Goal: Task Accomplishment & Management: Complete application form

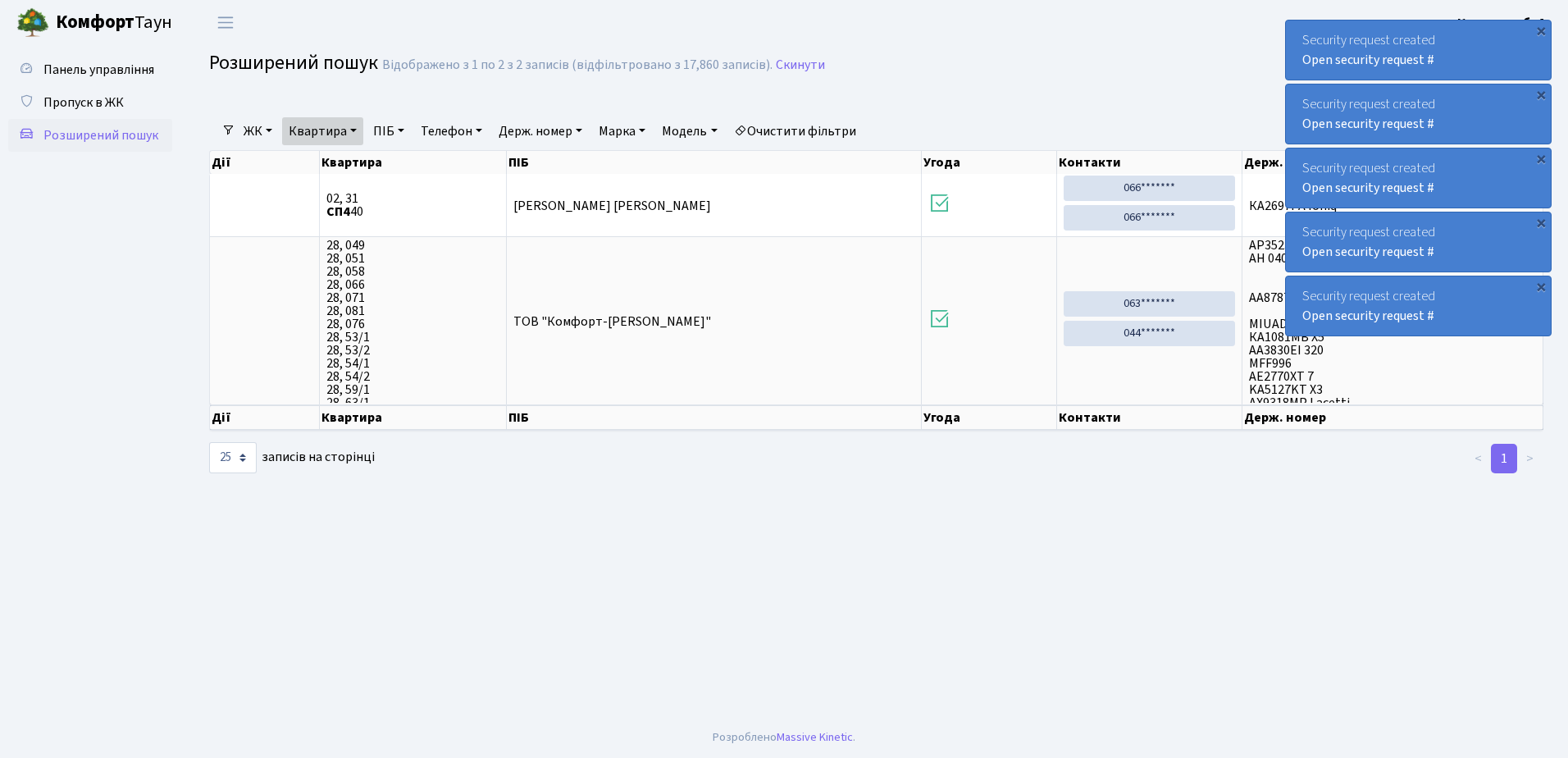
select select "25"
click at [131, 62] on span "Панель управління" at bounding box center [98, 70] width 111 height 18
click at [117, 86] on ul "Панель управління Пропуск в ЖК Розширений пошук" at bounding box center [90, 381] width 164 height 656
click at [116, 89] on link "Пропуск в ЖК" at bounding box center [90, 102] width 164 height 32
click at [116, 90] on link "Пропуск в ЖК" at bounding box center [90, 102] width 164 height 32
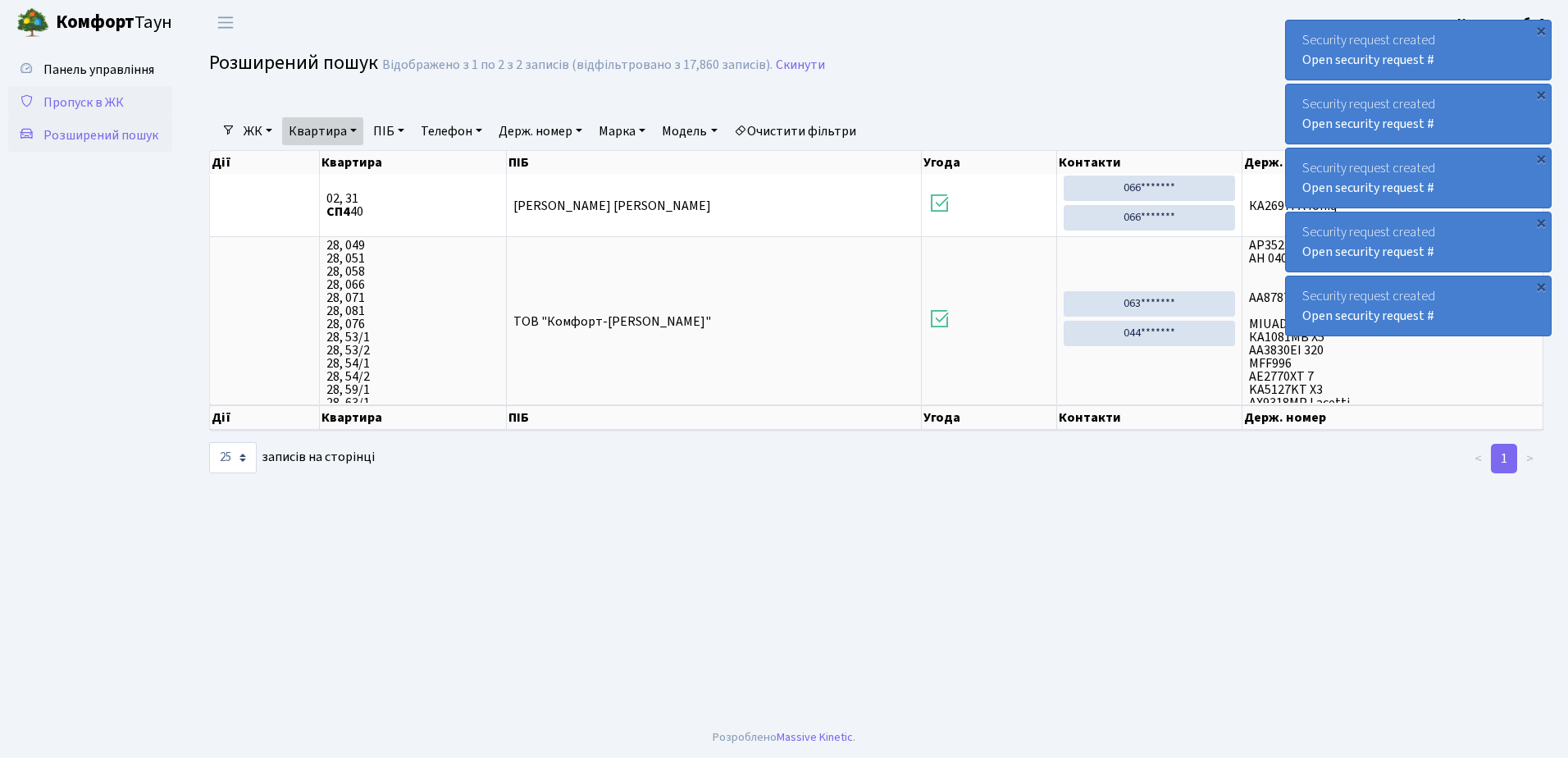
click at [117, 88] on link "Пропуск в ЖК" at bounding box center [90, 102] width 164 height 32
click at [117, 86] on link "Пропуск в ЖК" at bounding box center [90, 102] width 164 height 32
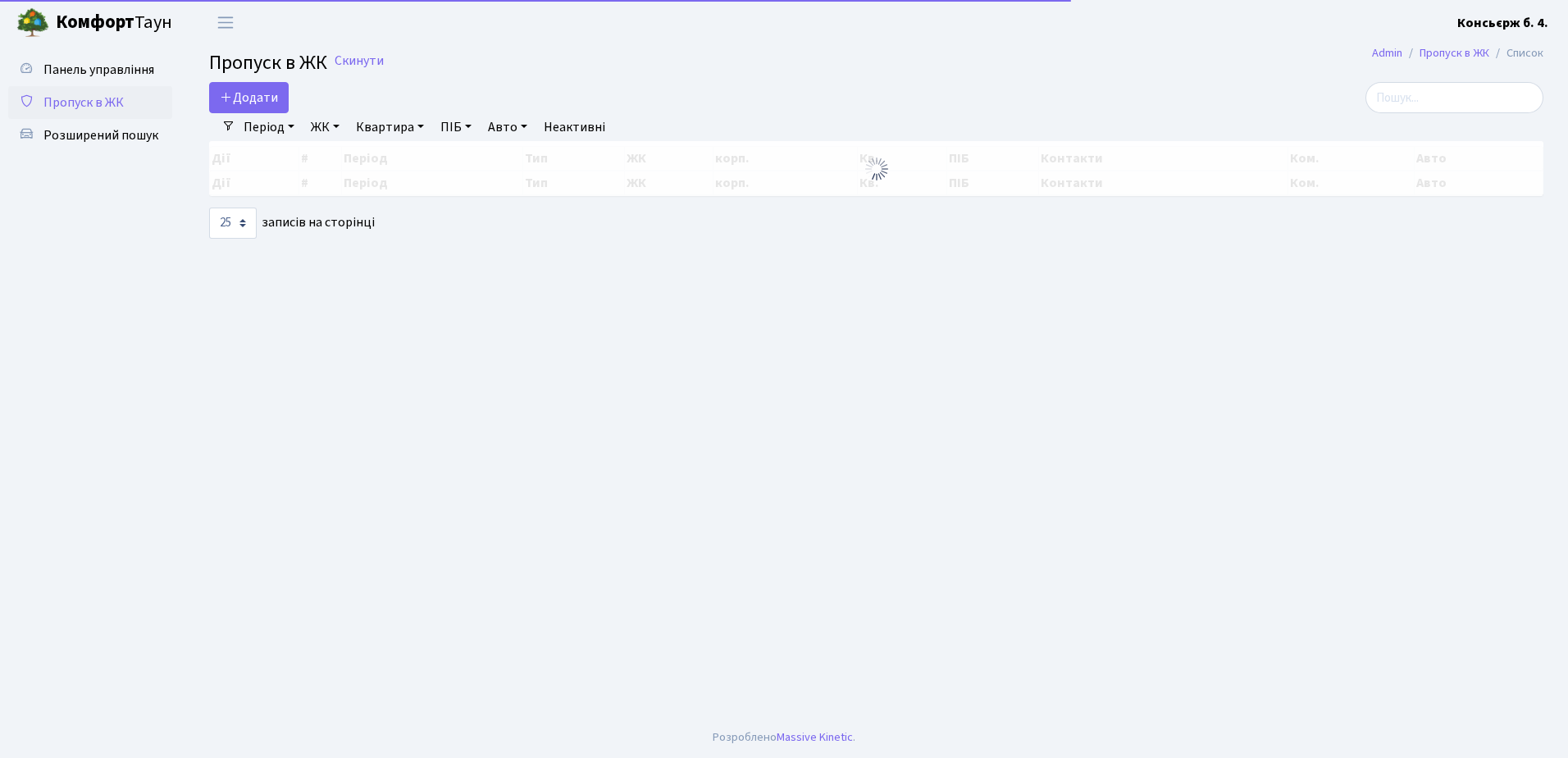
select select "25"
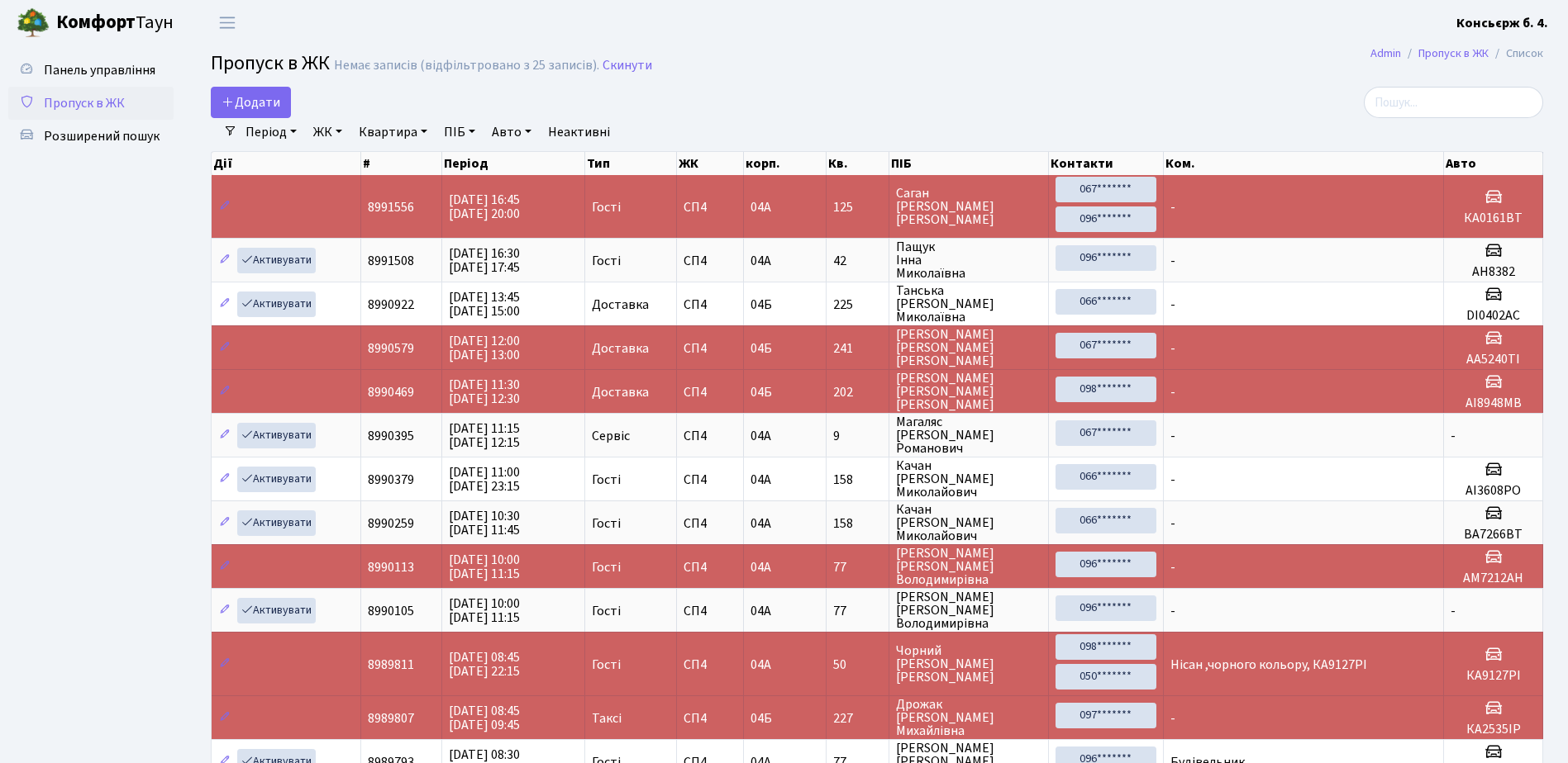
click at [143, 103] on link "Пропуск в ЖК" at bounding box center [91, 102] width 165 height 33
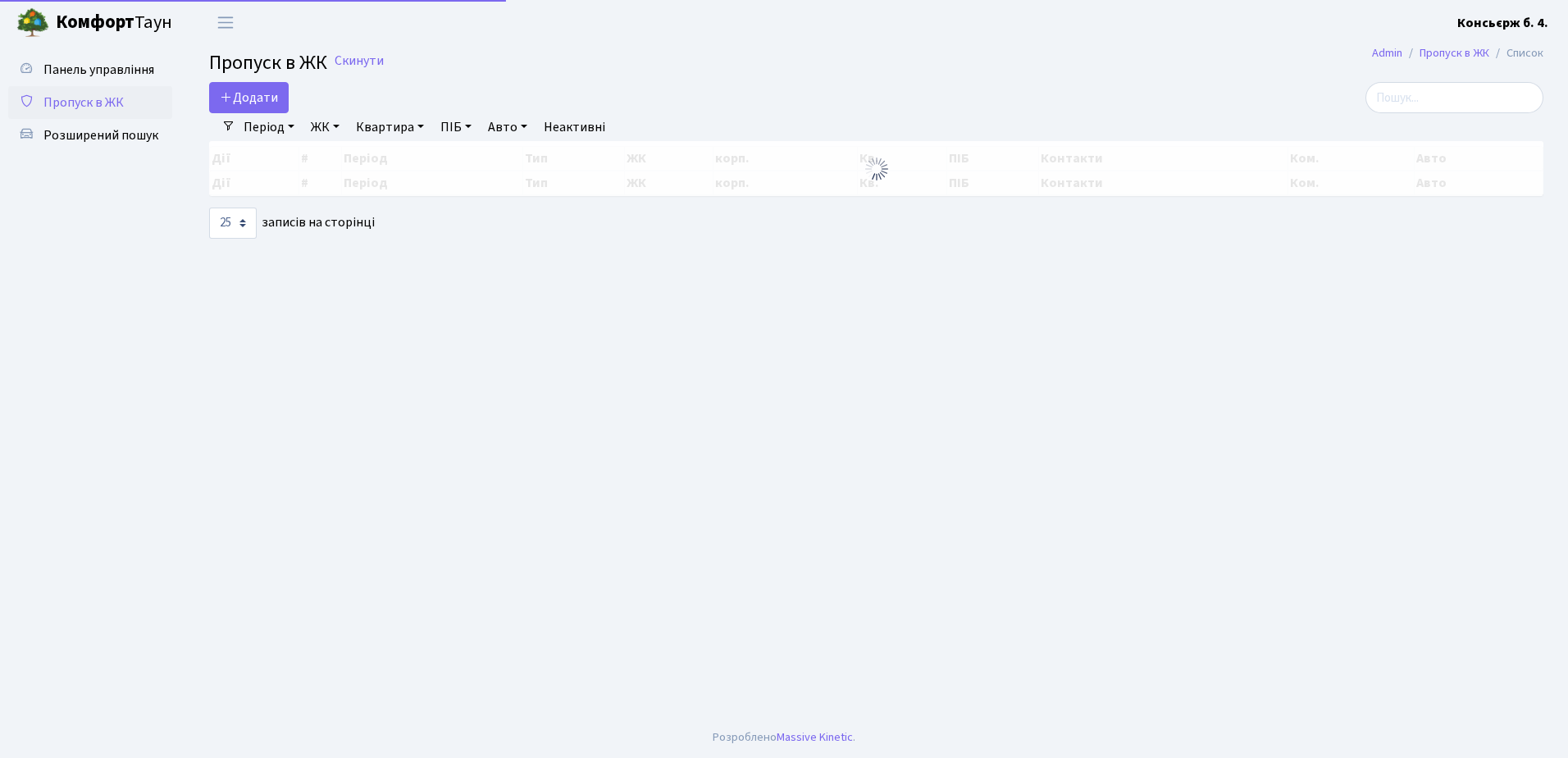
select select "25"
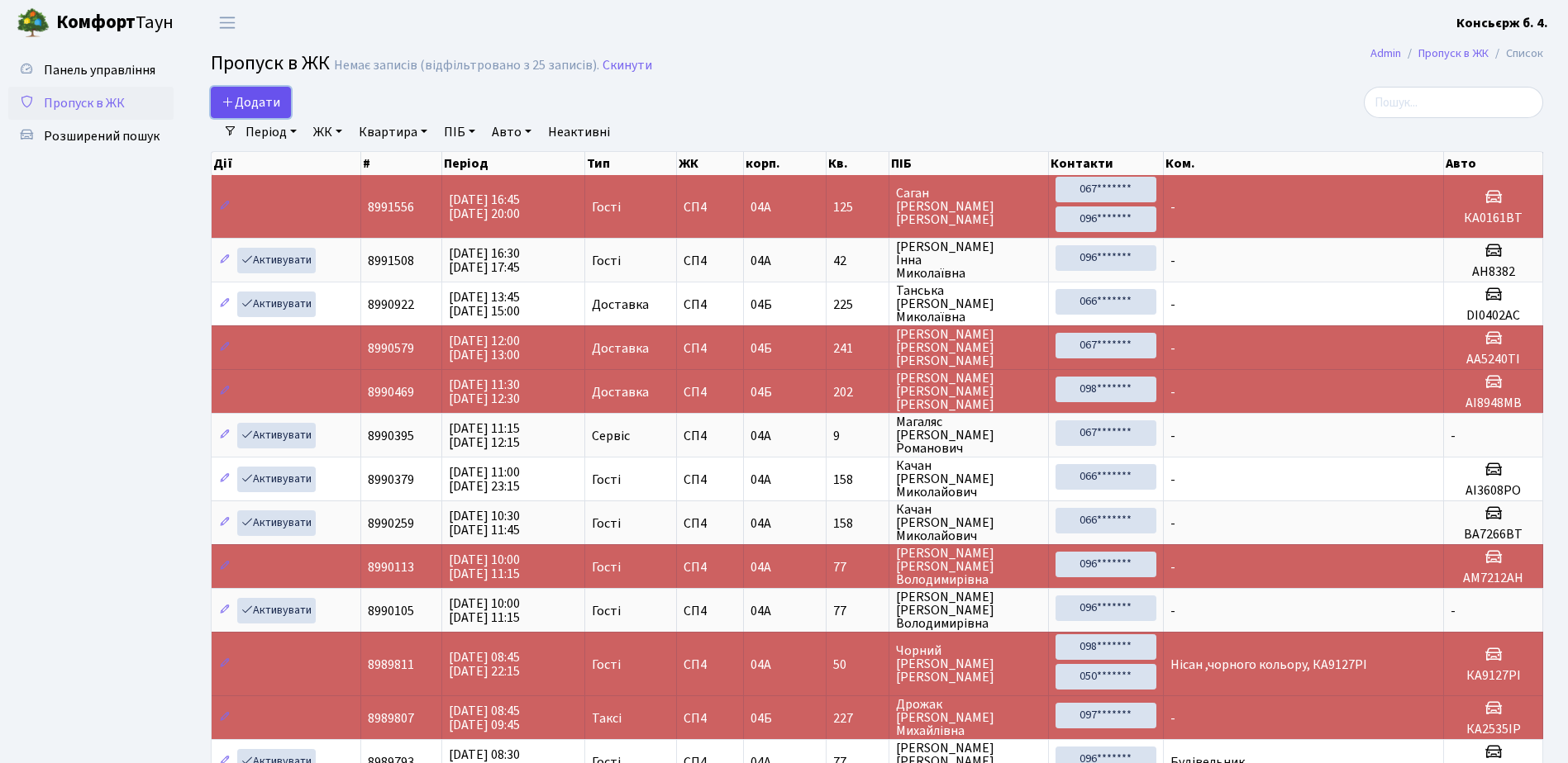
click at [216, 104] on link "Додати" at bounding box center [251, 101] width 81 height 31
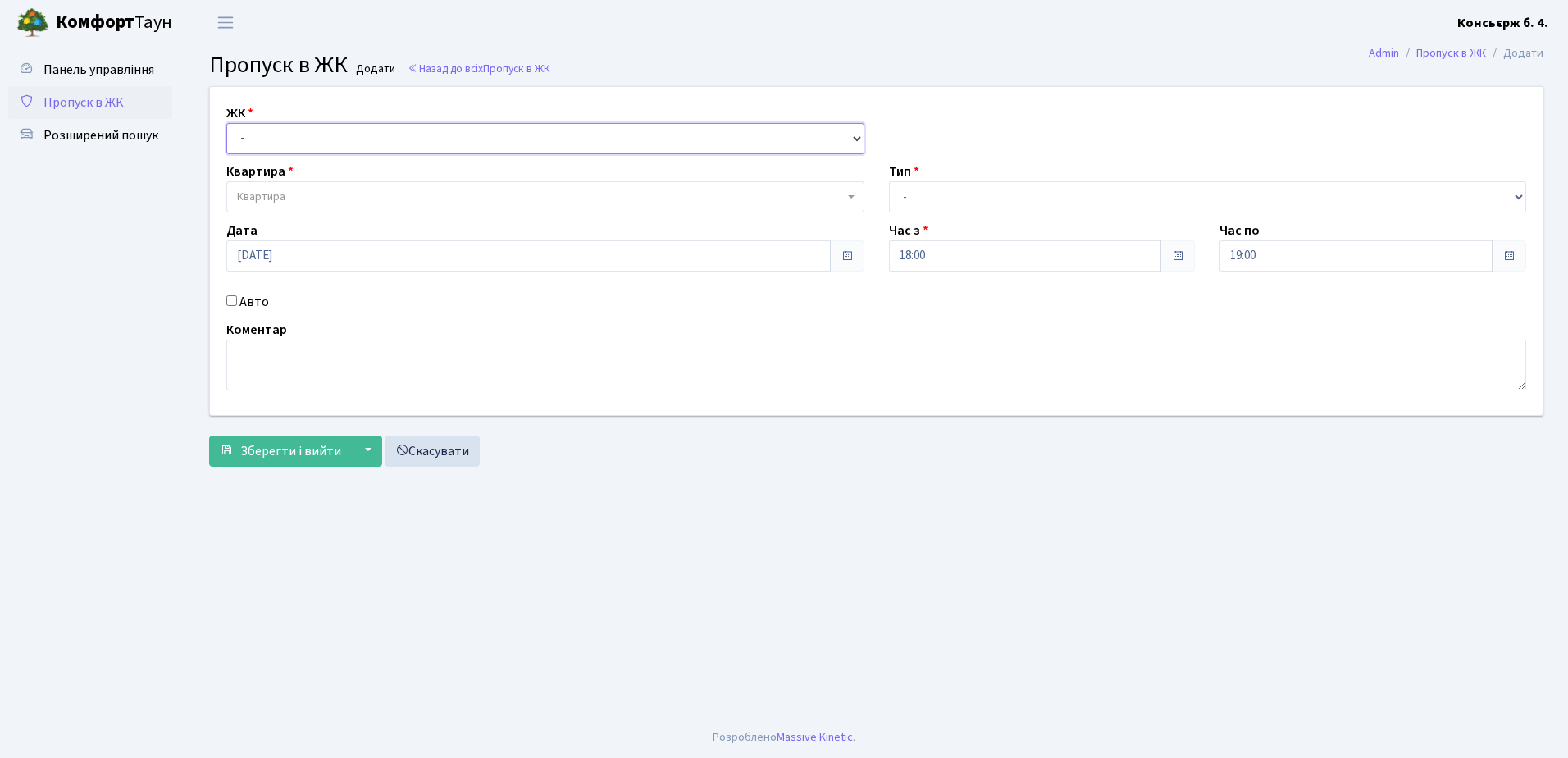
click at [266, 141] on select "- СП4, Столичне шосе, 5" at bounding box center [545, 138] width 638 height 31
select select "325"
click at [226, 123] on select "- СП4, Столичне шосе, 5" at bounding box center [545, 138] width 638 height 31
select select
click at [278, 192] on span "Квартира" at bounding box center [261, 197] width 48 height 17
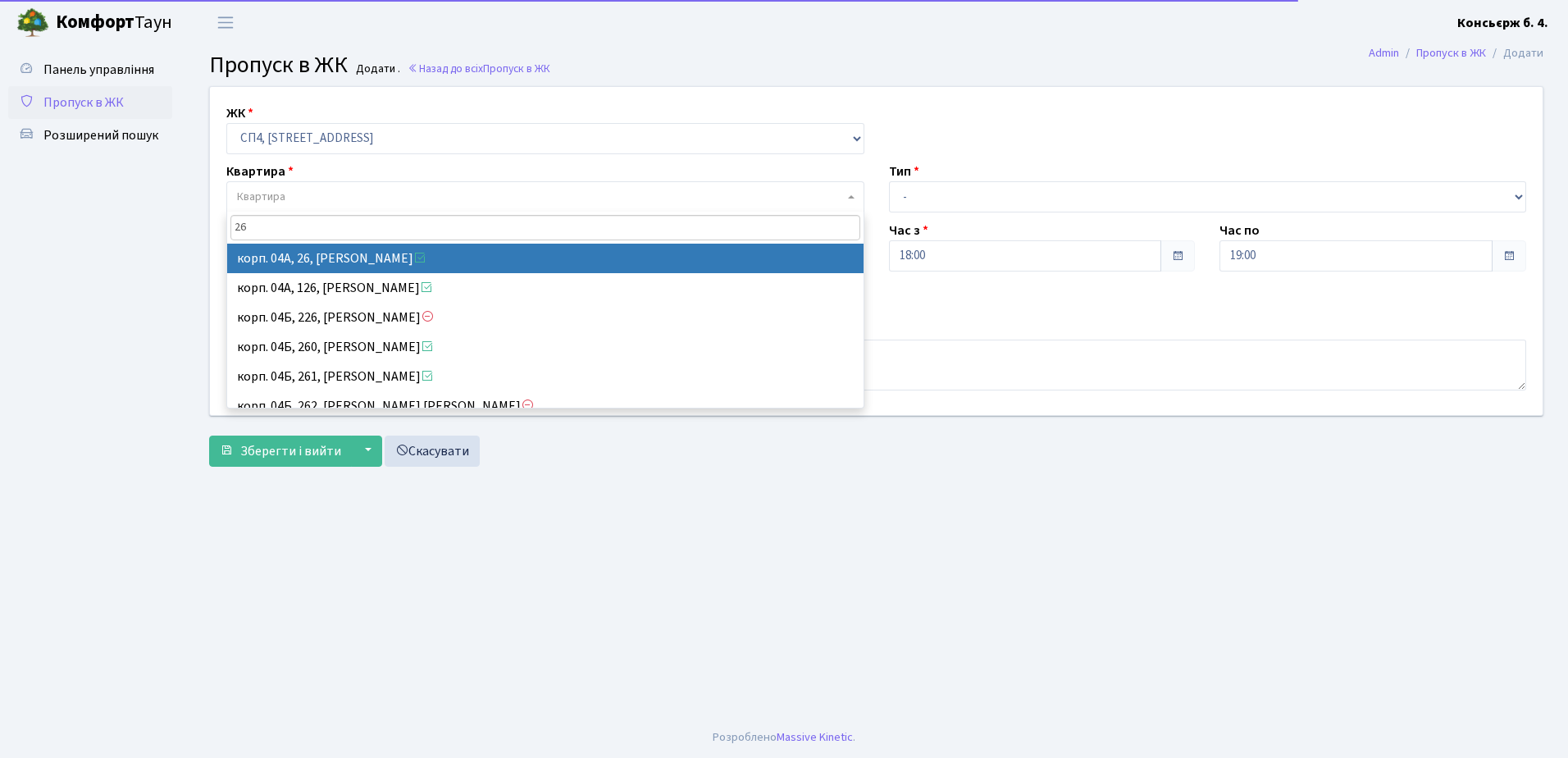
type input "26"
select select "21054"
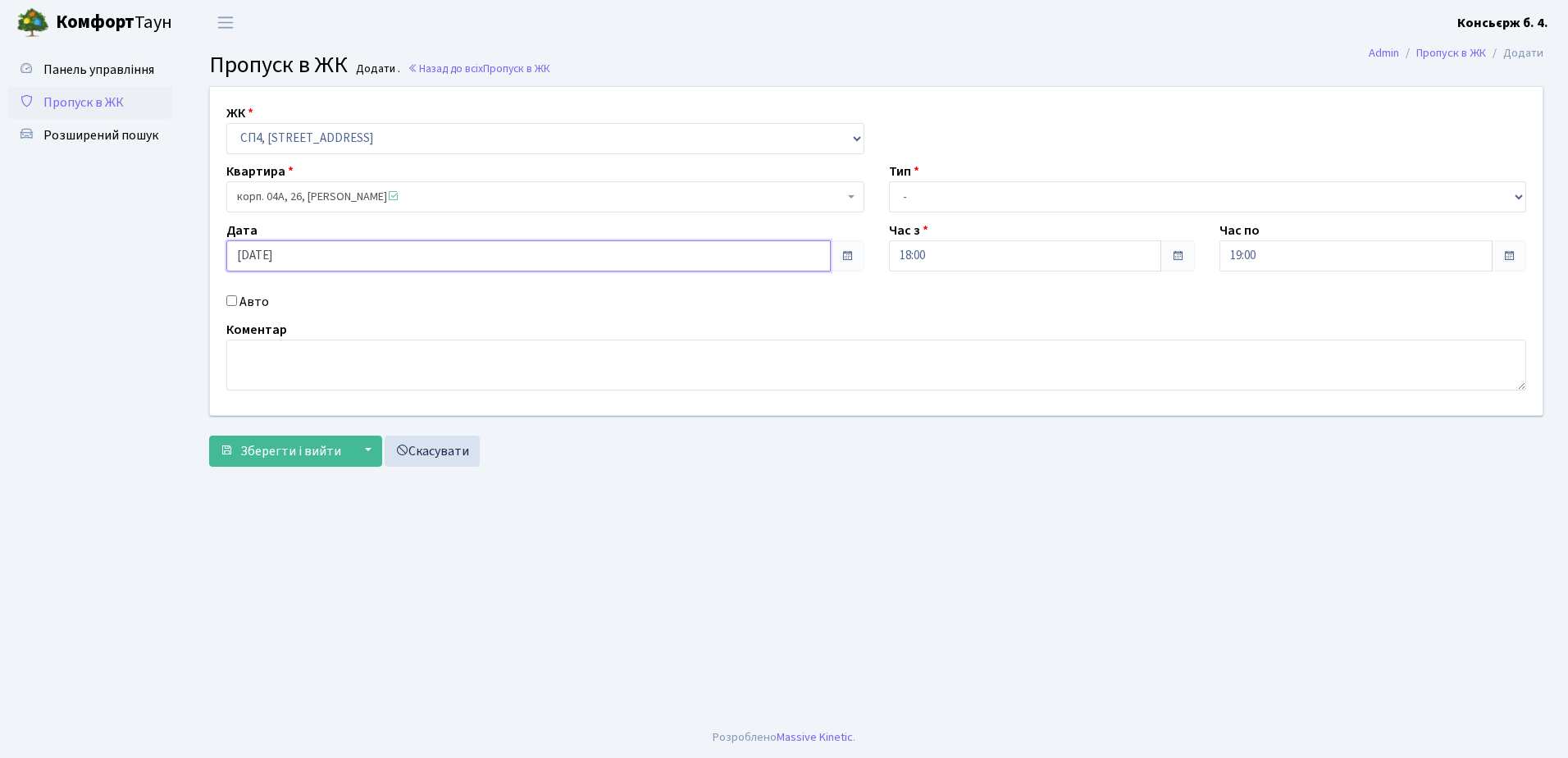
click at [246, 256] on input "18.09.2025" at bounding box center [529, 256] width 605 height 31
click at [336, 163] on td "19" at bounding box center [341, 173] width 25 height 25
type input "19.09.2025"
click at [966, 200] on select "- Доставка Таксі Гості Сервіс" at bounding box center [1208, 197] width 638 height 31
select select "1"
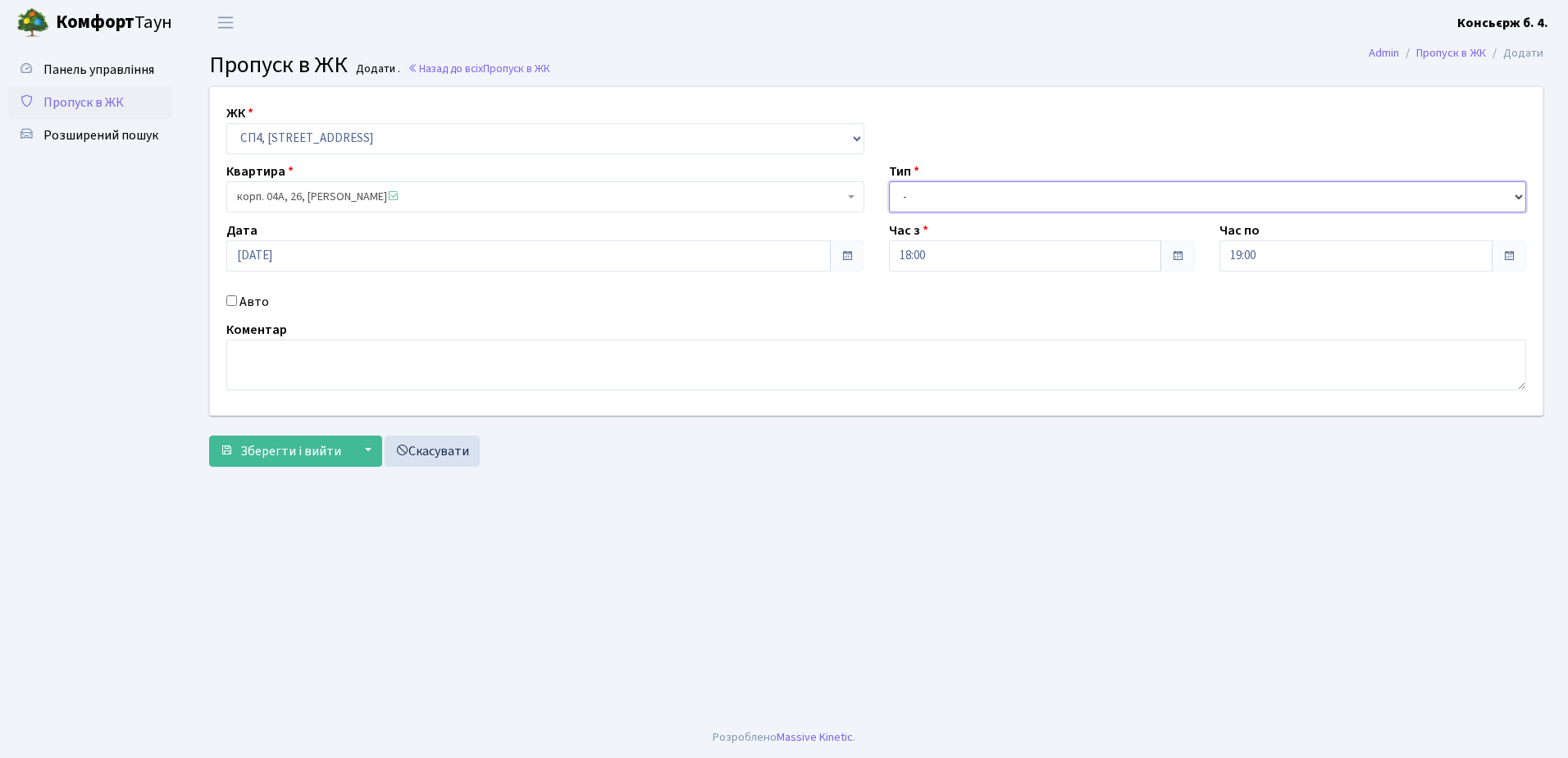
click at [889, 182] on select "- Доставка Таксі Гості Сервіс" at bounding box center [1208, 197] width 638 height 31
click at [236, 294] on div "Авто" at bounding box center [545, 302] width 663 height 20
click at [235, 295] on div "Авто" at bounding box center [545, 302] width 663 height 20
click at [224, 297] on div "Авто" at bounding box center [545, 302] width 663 height 20
click at [226, 300] on input "Авто" at bounding box center [231, 301] width 11 height 11
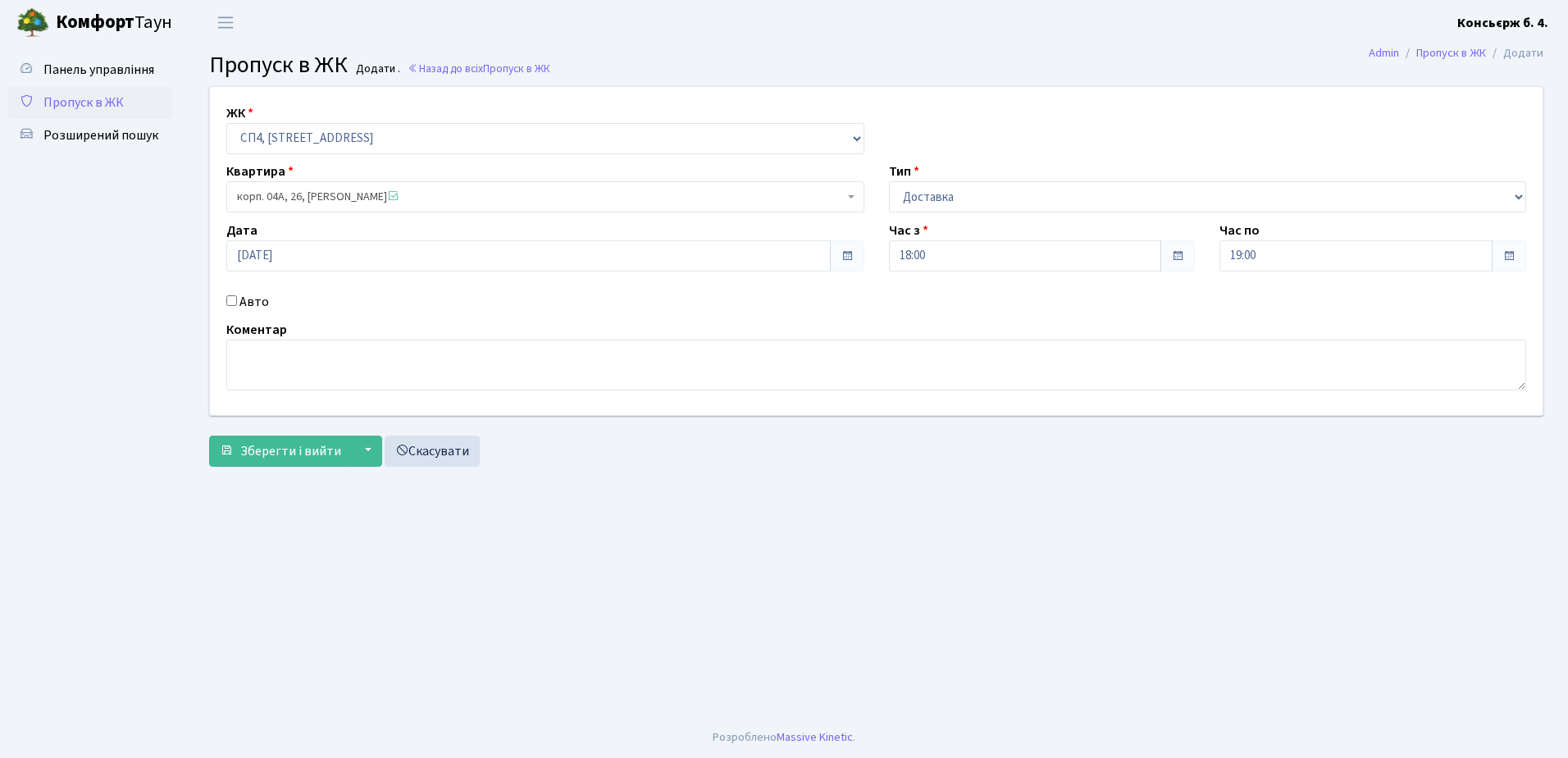
checkbox input "true"
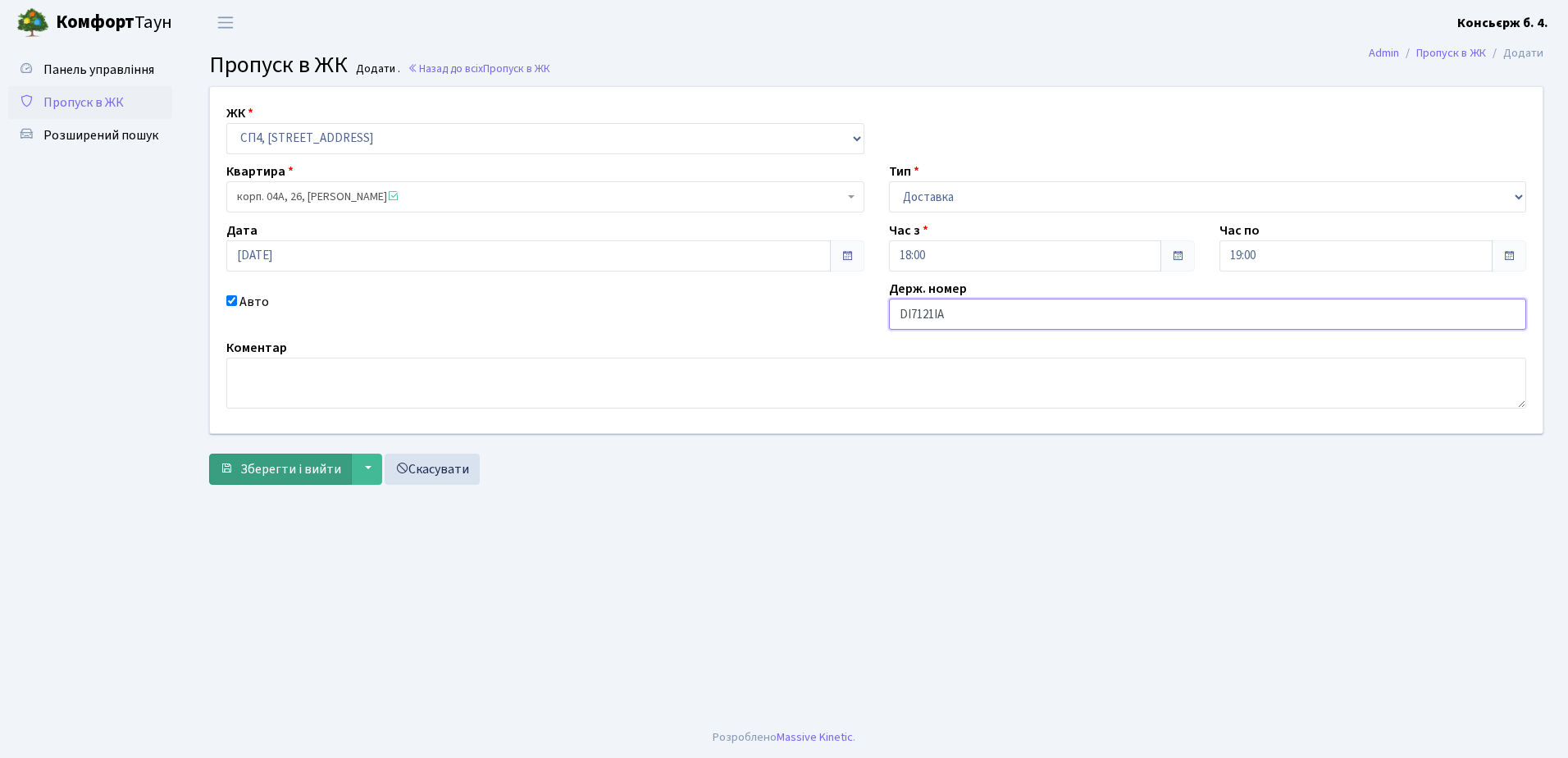
type input "DI7121IA"
click at [296, 466] on span "Зберегти і вийти" at bounding box center [291, 470] width 101 height 18
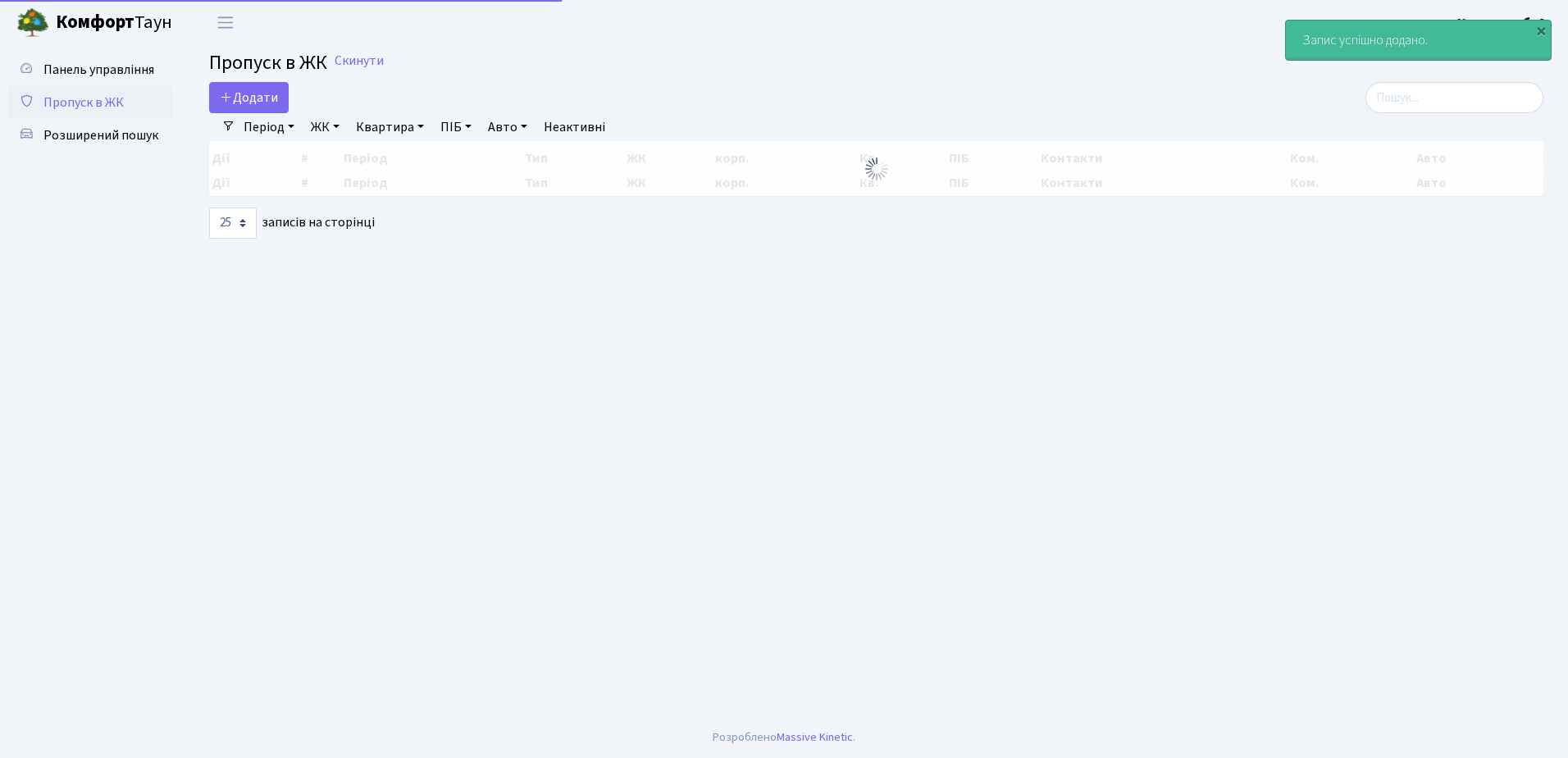
select select "25"
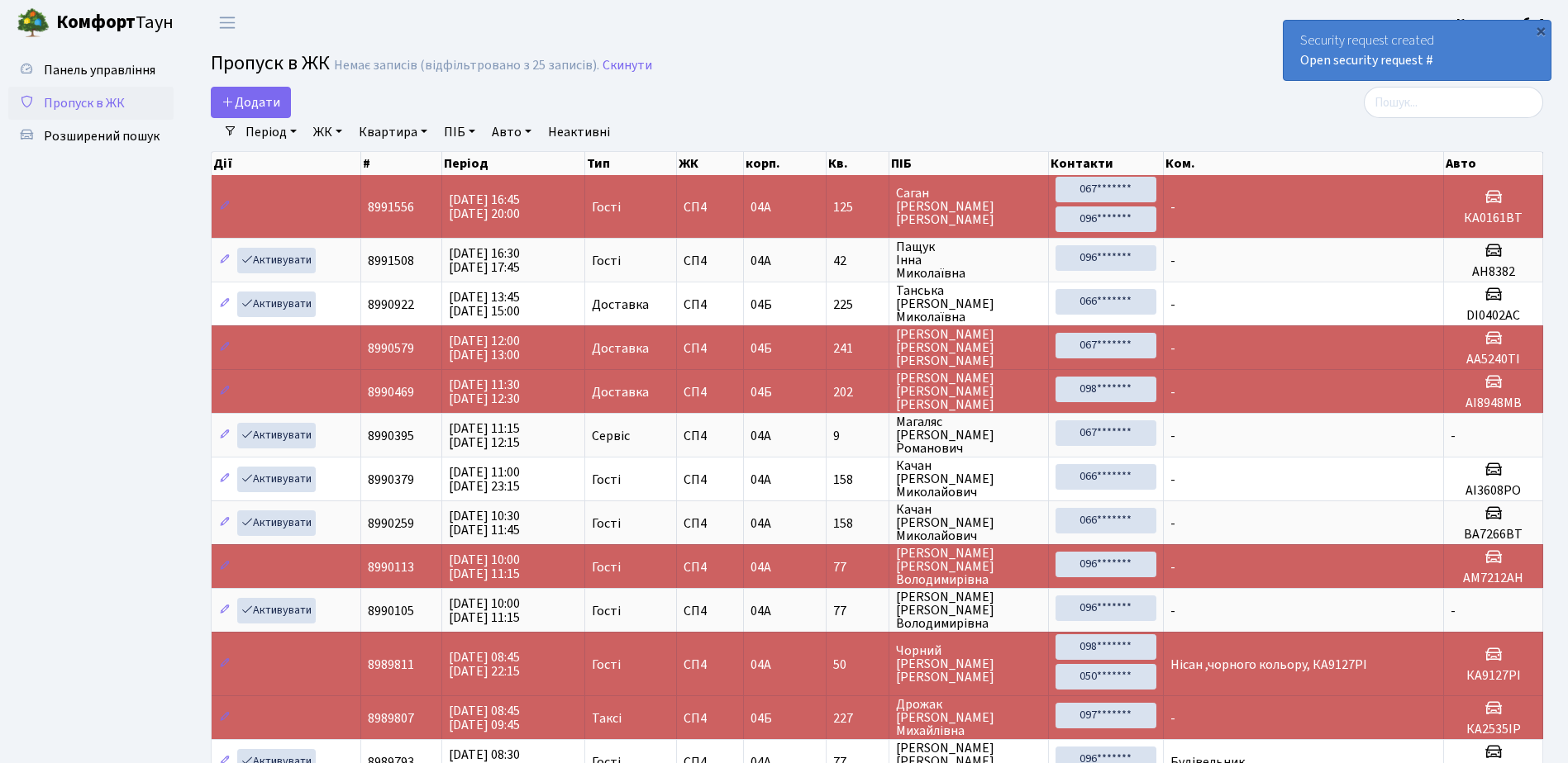
click at [132, 103] on link "Пропуск в ЖК" at bounding box center [91, 102] width 165 height 33
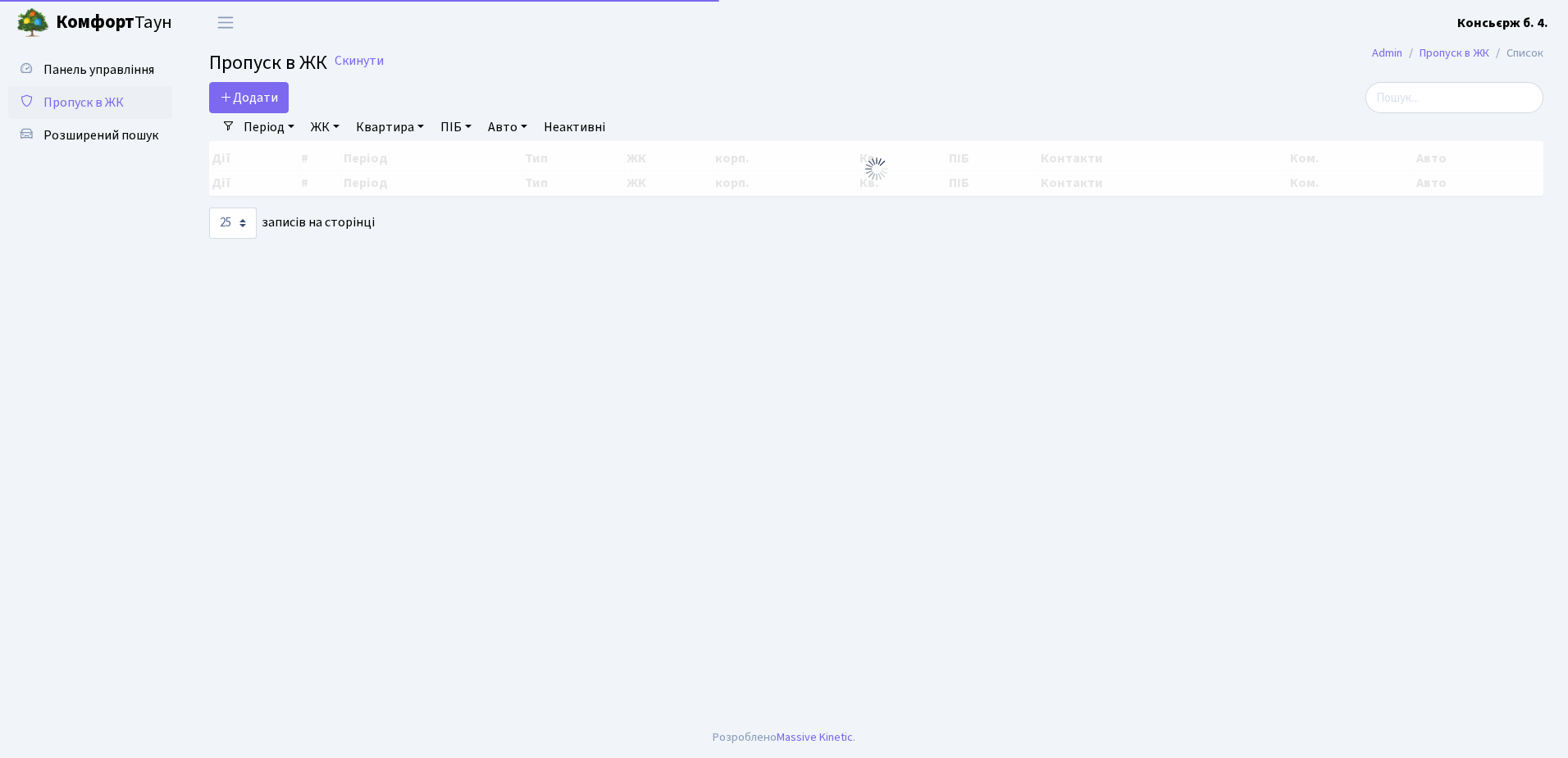
select select "25"
